Goal: Check status: Check status

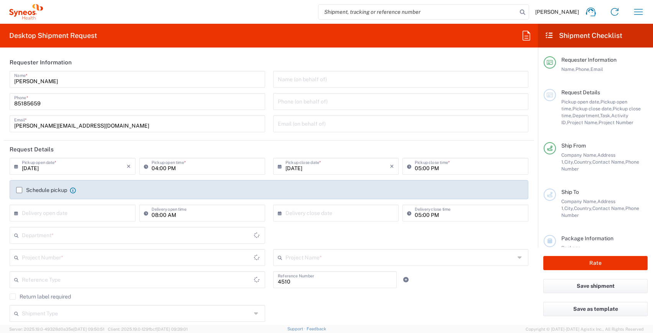
type input "Department"
type input "Singapore"
type input "Syneos Health Singapore PteLtd"
click at [642, 14] on icon "button" at bounding box center [638, 12] width 12 height 12
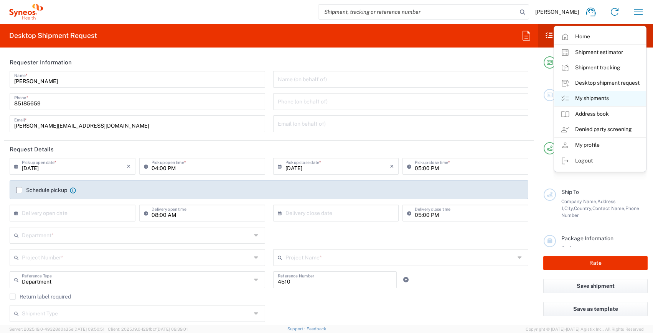
click at [593, 99] on link "My shipments" at bounding box center [599, 98] width 91 height 15
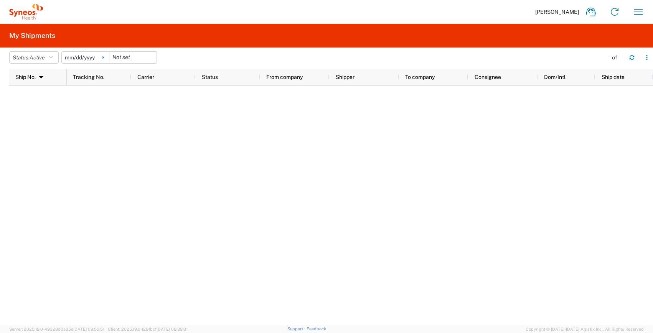
click at [104, 57] on icon at bounding box center [103, 57] width 2 height 2
click at [53, 56] on icon "button" at bounding box center [51, 57] width 4 height 5
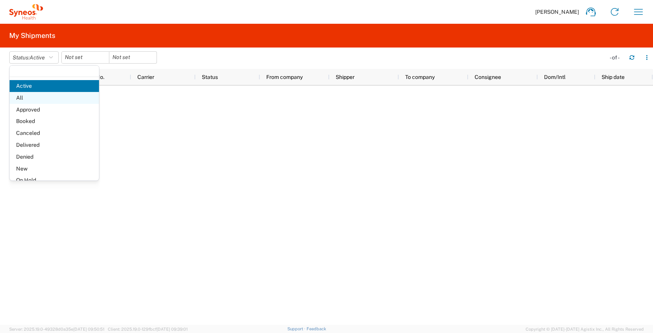
click at [32, 100] on span "All" at bounding box center [54, 98] width 89 height 12
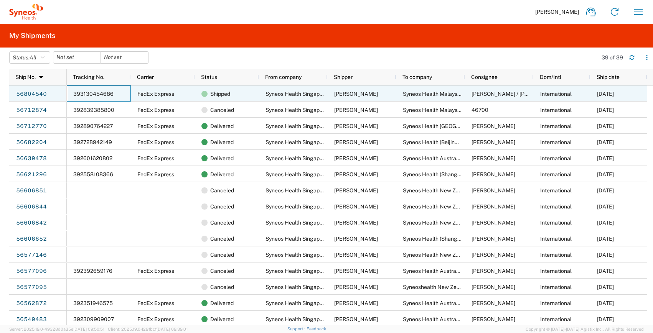
click at [124, 96] on div "393130454686" at bounding box center [99, 94] width 64 height 16
